Goal: Information Seeking & Learning: Learn about a topic

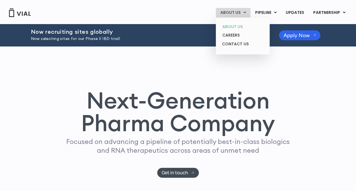
click at [238, 26] on link "ABOUT US" at bounding box center [243, 26] width 50 height 9
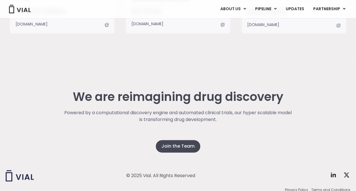
scroll to position [1450, 0]
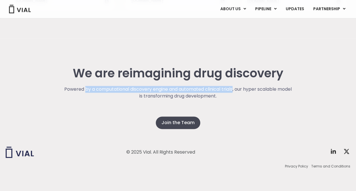
drag, startPoint x: 91, startPoint y: 88, endPoint x: 241, endPoint y: 90, distance: 149.7
click at [241, 90] on p "Powered by a computational discovery engine and automated clinical trials, our …" at bounding box center [178, 93] width 229 height 14
copy p "by a computational discovery engine and automated clinical trials"
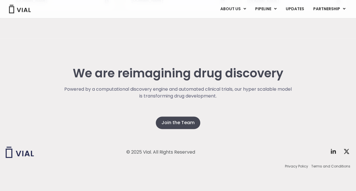
click at [270, 113] on div "Powered by a computational discovery engine and automated clinical trials, our …" at bounding box center [178, 101] width 229 height 31
click at [305, 7] on link "UPDATES" at bounding box center [295, 9] width 27 height 10
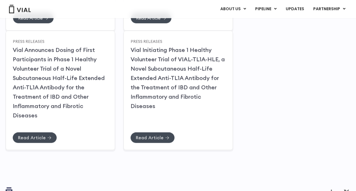
scroll to position [252, 0]
